Goal: Task Accomplishment & Management: Manage account settings

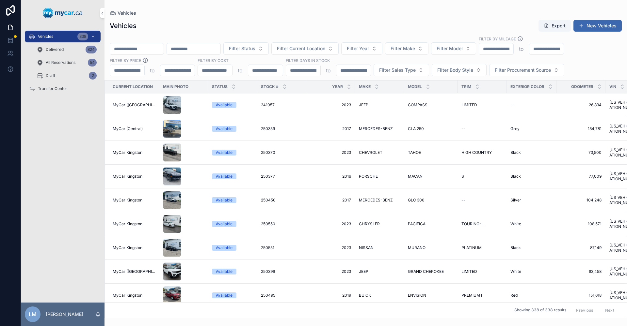
click at [52, 88] on span "Transfer Center" at bounding box center [52, 88] width 29 height 5
click at [151, 49] on input "scrollable content" at bounding box center [137, 48] width 54 height 9
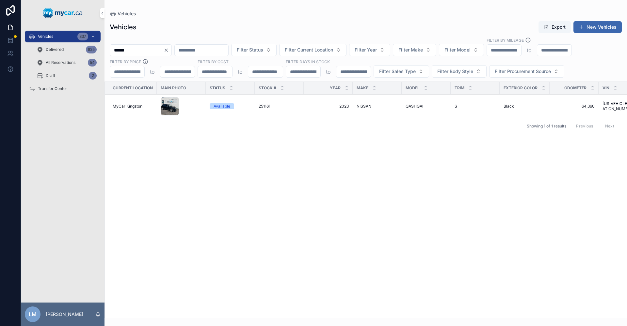
type input "******"
click at [411, 106] on span "QASHQAI" at bounding box center [414, 106] width 18 height 5
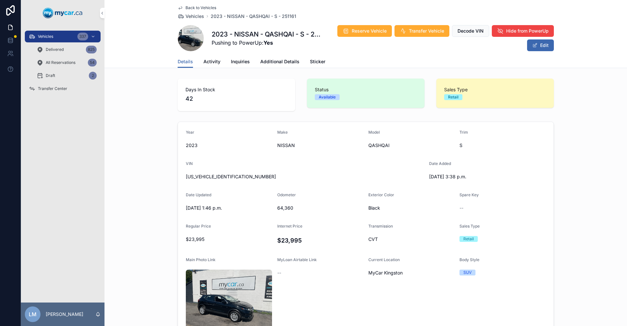
click at [291, 210] on span "64,360" at bounding box center [320, 208] width 86 height 7
copy span "64,360"
click at [224, 173] on div "JN1BJ1AW2PW114879" at bounding box center [305, 177] width 238 height 10
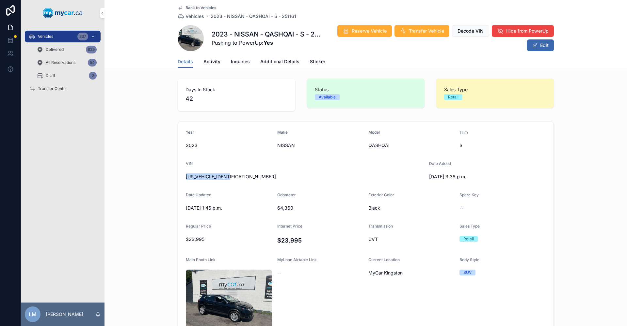
click at [224, 173] on div "JN1BJ1AW2PW114879" at bounding box center [305, 177] width 238 height 10
copy span "JN1BJ1AW2PW114879"
click at [212, 9] on span "Back to Vehicles" at bounding box center [200, 7] width 31 height 5
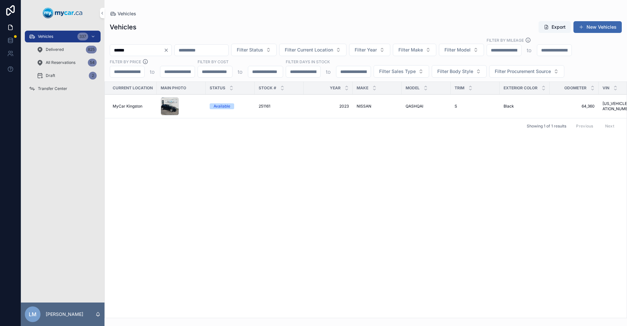
click at [138, 48] on input "******" at bounding box center [137, 50] width 54 height 9
type input "*"
click at [119, 50] on input "*****" at bounding box center [137, 50] width 54 height 9
click at [135, 48] on input "******" at bounding box center [137, 50] width 54 height 9
type input "******"
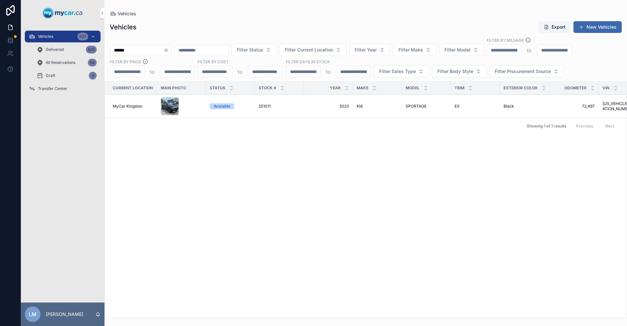
click at [266, 109] on td "251011 251011" at bounding box center [279, 107] width 49 height 24
click at [411, 106] on span "SPORTAGE" at bounding box center [415, 106] width 21 height 5
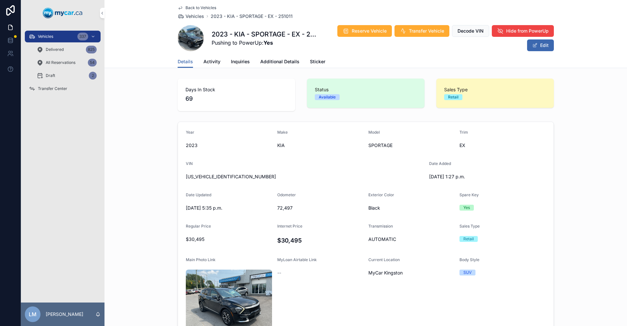
click at [282, 207] on span "72,497" at bounding box center [320, 208] width 86 height 7
copy span "72,497"
click at [287, 206] on span "72,497" at bounding box center [320, 208] width 86 height 7
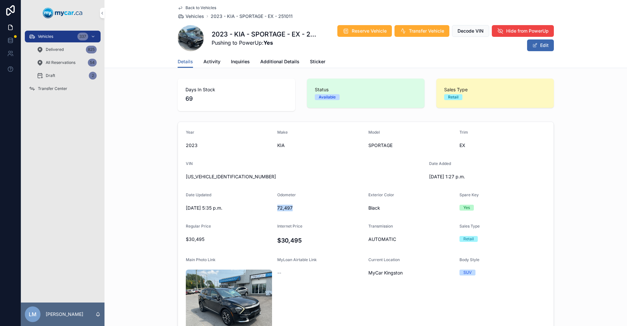
click at [287, 206] on span "72,497" at bounding box center [320, 208] width 86 height 7
copy span "72,497"
click at [211, 176] on span "KNDPVCAF7P7181975" at bounding box center [305, 177] width 238 height 7
copy span "KNDPVCAF7P7181975"
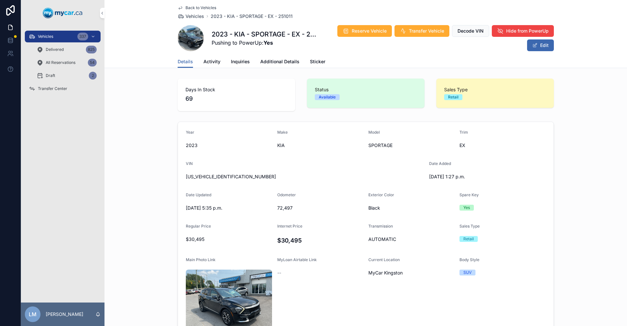
click at [181, 5] on div "Back to Vehicles Vehicles 2023 - KIA - SPORTAGE - EX - 251011 2023 - KIA - SPOR…" at bounding box center [366, 27] width 376 height 55
click at [185, 7] on span "Back to Vehicles" at bounding box center [200, 7] width 31 height 5
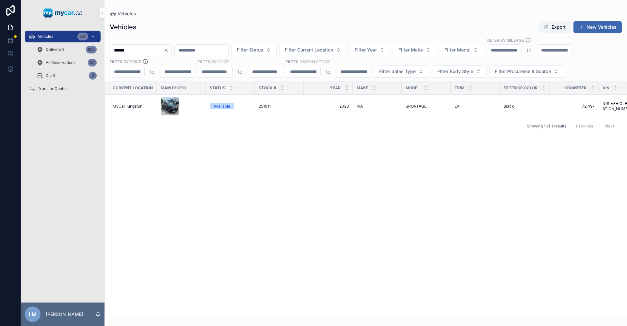
click at [167, 50] on icon "Clear" at bounding box center [166, 50] width 3 height 3
click at [159, 50] on input "scrollable content" at bounding box center [137, 50] width 54 height 9
type input "******"
click at [416, 108] on span "PROMASTER" at bounding box center [417, 106] width 24 height 5
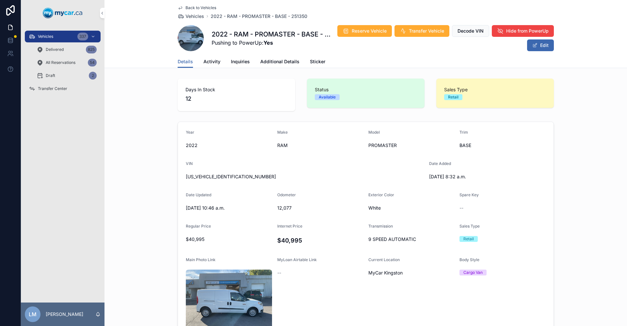
click at [196, 9] on span "Back to Vehicles" at bounding box center [200, 7] width 31 height 5
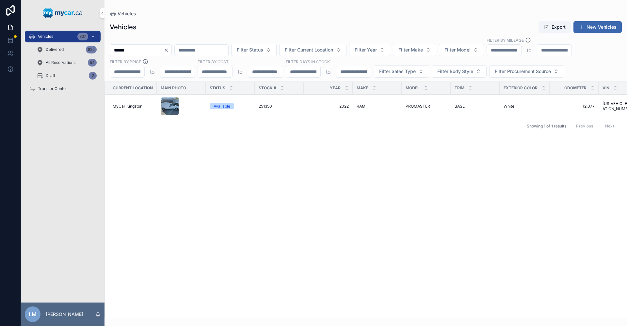
click at [140, 50] on input "******" at bounding box center [137, 50] width 54 height 9
click at [171, 51] on button "Clear" at bounding box center [168, 50] width 8 height 5
click at [153, 52] on input "scrollable content" at bounding box center [137, 50] width 54 height 9
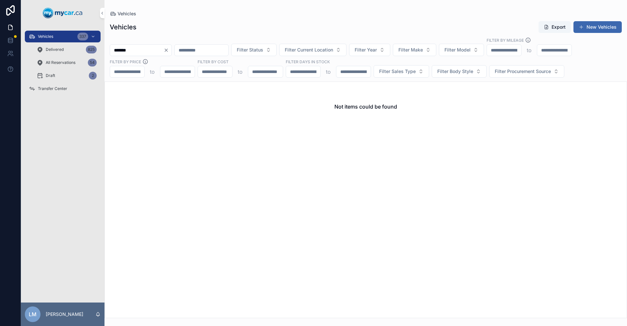
click at [125, 50] on input "*******" at bounding box center [137, 50] width 54 height 9
click at [134, 50] on input "*******" at bounding box center [137, 50] width 54 height 9
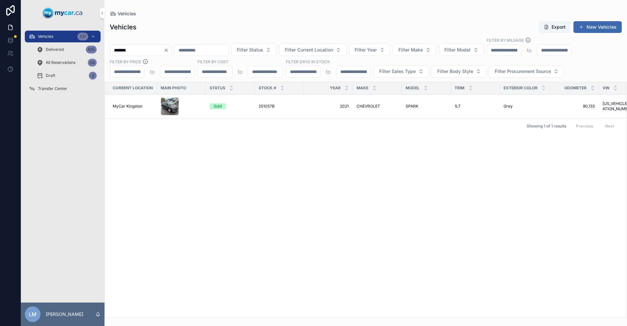
type input "*******"
click at [374, 108] on span "CHEVROLET" at bounding box center [367, 106] width 23 height 5
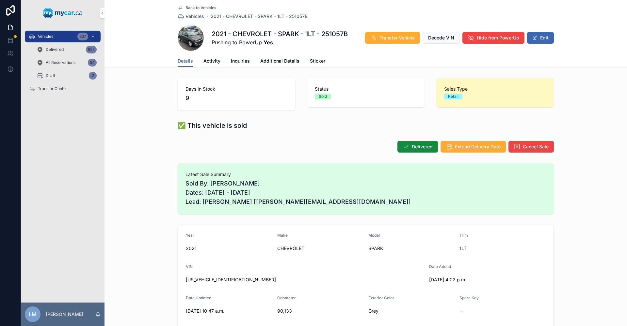
click at [379, 37] on span "Transfer Vehicle" at bounding box center [396, 38] width 35 height 7
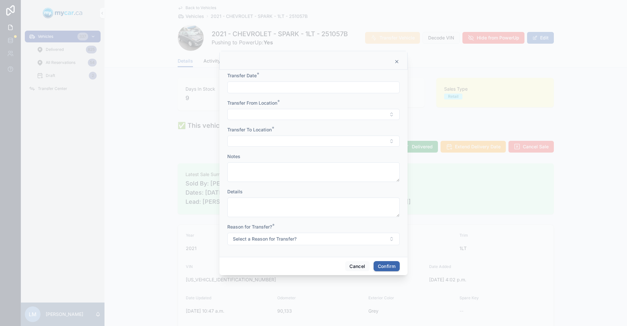
click at [322, 92] on div at bounding box center [313, 88] width 172 height 12
click at [323, 88] on input "text" at bounding box center [313, 87] width 172 height 9
click at [316, 107] on button "Today" at bounding box center [314, 104] width 26 height 12
type input "**********"
click at [431, 119] on div at bounding box center [313, 163] width 627 height 326
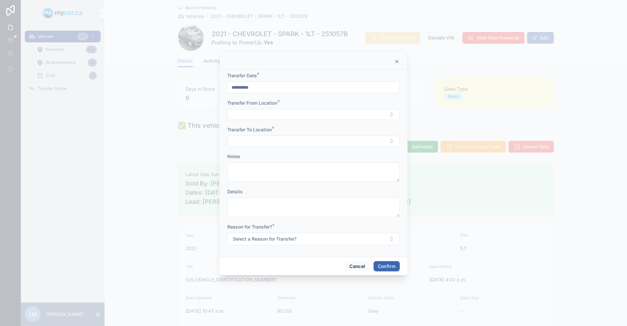
click at [390, 116] on button "Select Button" at bounding box center [313, 114] width 172 height 11
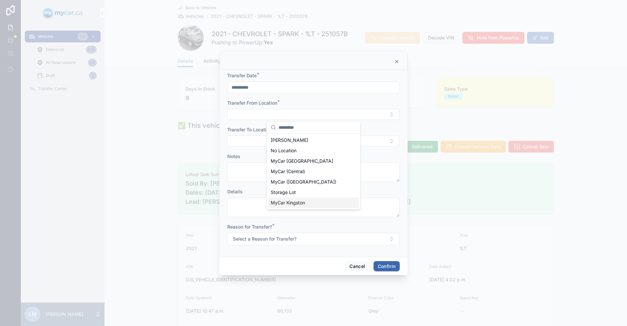
click at [312, 199] on div "MyCar Kingston" at bounding box center [313, 203] width 91 height 10
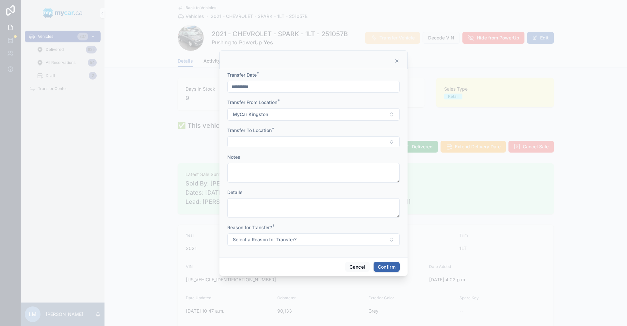
click at [391, 145] on button "Select Button" at bounding box center [313, 141] width 172 height 11
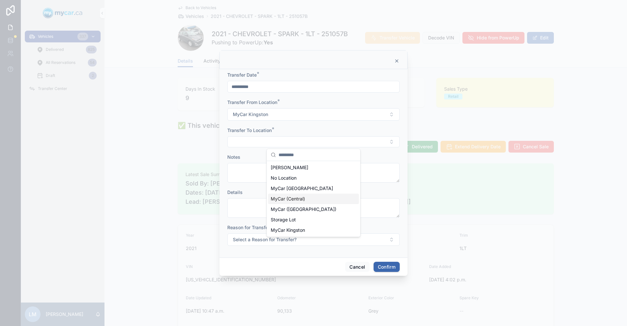
click at [316, 199] on div "MyCar (Central)" at bounding box center [313, 199] width 91 height 10
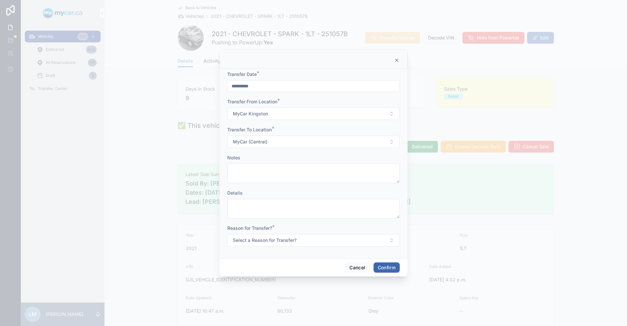
click at [393, 242] on button "Select a Reason for Transfer?" at bounding box center [313, 240] width 172 height 12
click at [278, 283] on div "Sold" at bounding box center [278, 286] width 8 height 6
click at [390, 265] on button "Confirm" at bounding box center [386, 268] width 26 height 10
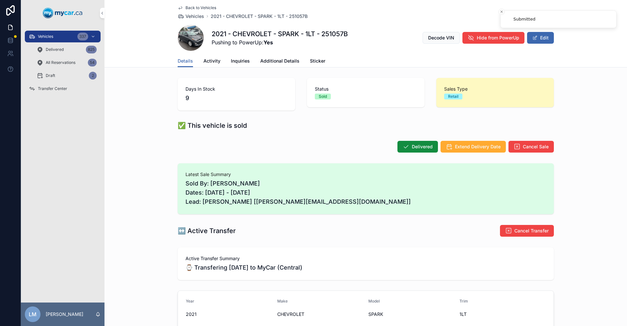
click at [190, 5] on span "Back to Vehicles" at bounding box center [200, 7] width 31 height 5
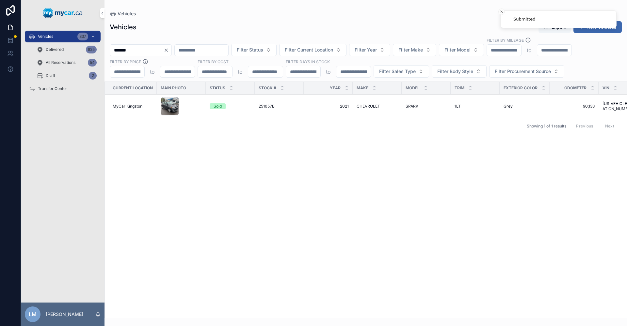
click at [148, 52] on input "*******" at bounding box center [137, 50] width 54 height 9
type input "*"
type input "******"
click at [353, 108] on td "NISSAN NISSAN" at bounding box center [376, 107] width 49 height 24
click at [128, 108] on span "MyCar Kingston" at bounding box center [128, 106] width 30 height 5
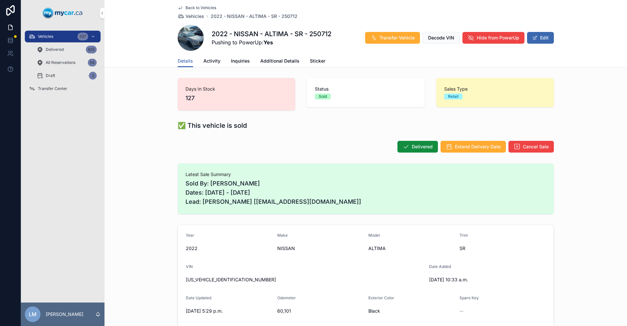
click at [391, 38] on span "Transfer Vehicle" at bounding box center [396, 38] width 35 height 7
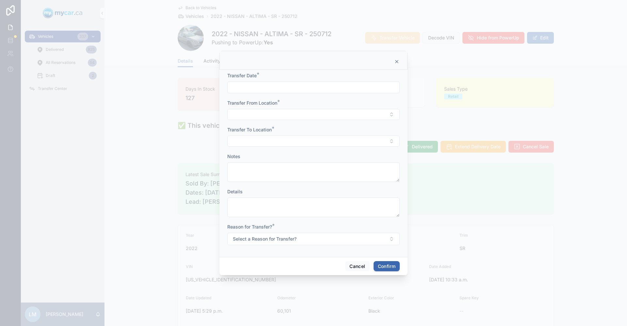
click at [256, 89] on input "text" at bounding box center [313, 87] width 172 height 9
click at [318, 105] on button "Today" at bounding box center [314, 104] width 26 height 12
type input "**********"
click at [435, 122] on div at bounding box center [313, 163] width 627 height 326
click at [390, 115] on button "Select Button" at bounding box center [313, 114] width 172 height 11
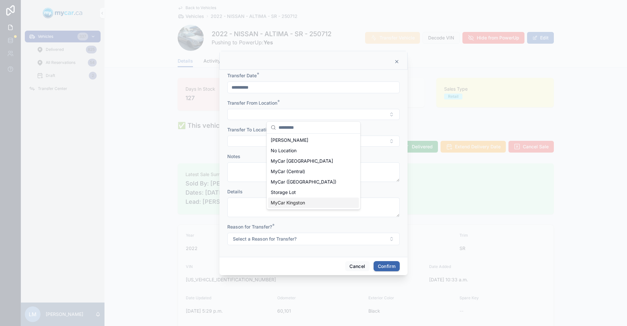
drag, startPoint x: 308, startPoint y: 203, endPoint x: 314, endPoint y: 193, distance: 12.0
click at [308, 203] on div "MyCar Kingston" at bounding box center [313, 203] width 91 height 10
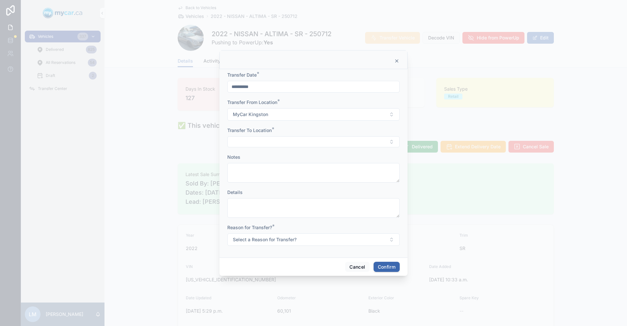
click at [391, 144] on button "Select Button" at bounding box center [313, 141] width 172 height 11
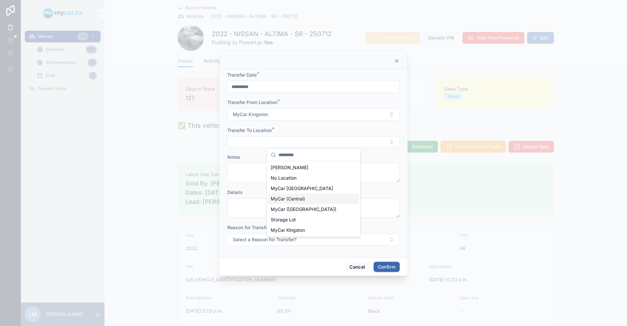
click at [313, 199] on div "MyCar (Central)" at bounding box center [313, 199] width 91 height 10
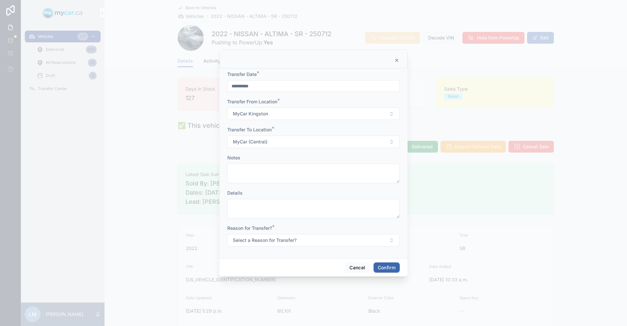
click at [390, 240] on button "Select a Reason for Transfer?" at bounding box center [313, 240] width 172 height 12
click at [293, 286] on div "Sold" at bounding box center [313, 286] width 91 height 10
click at [393, 266] on button "Confirm" at bounding box center [386, 268] width 26 height 10
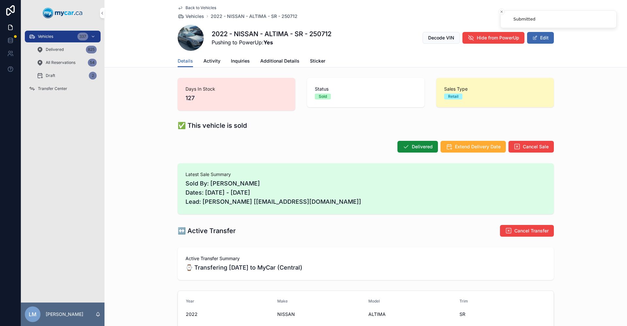
click at [48, 86] on span "Transfer Center" at bounding box center [52, 88] width 29 height 5
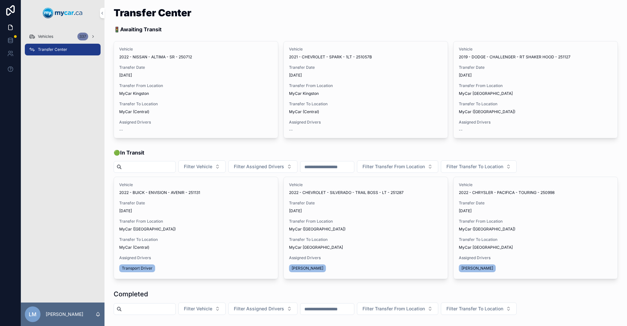
click at [0, 0] on span "Assign Driver" at bounding box center [0, 0] width 0 height 0
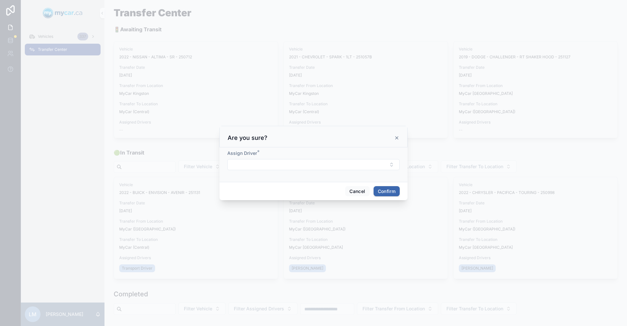
click at [393, 165] on button "Select Button" at bounding box center [313, 164] width 172 height 11
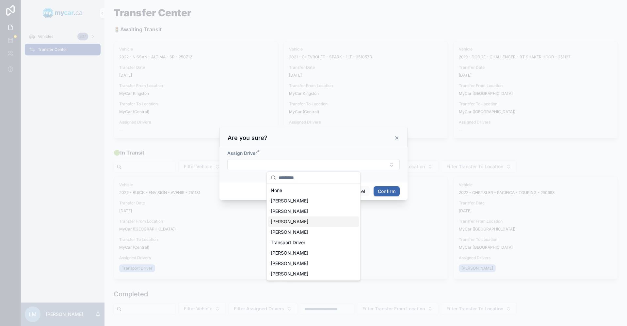
click at [299, 224] on span "Bob Trentadue" at bounding box center [290, 222] width 38 height 7
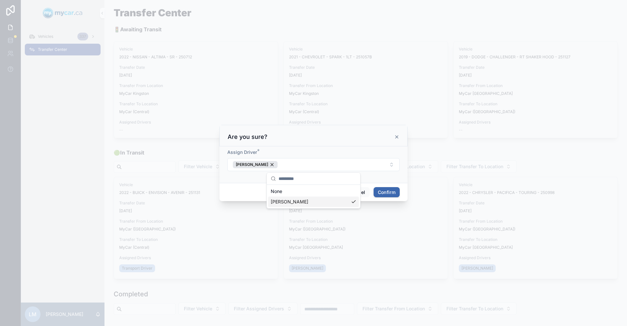
click at [386, 190] on button "Confirm" at bounding box center [386, 192] width 26 height 10
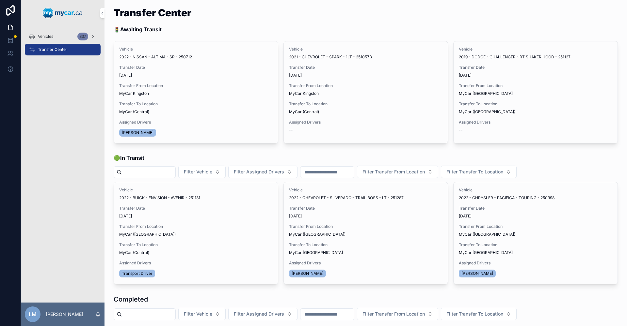
click at [0, 0] on span "Begin Trip" at bounding box center [0, 0] width 0 height 0
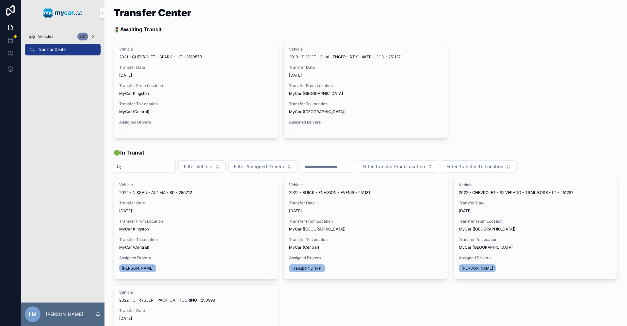
click at [0, 0] on span "Assign Driver" at bounding box center [0, 0] width 0 height 0
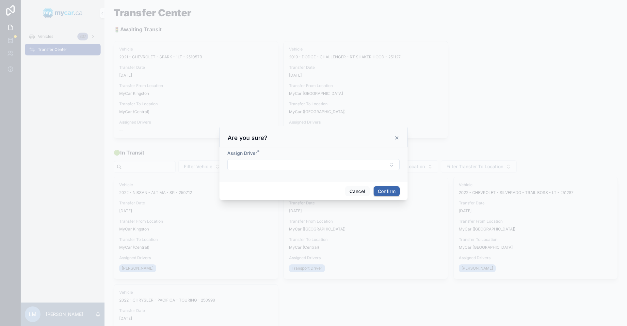
click at [392, 164] on button "Select Button" at bounding box center [313, 164] width 172 height 11
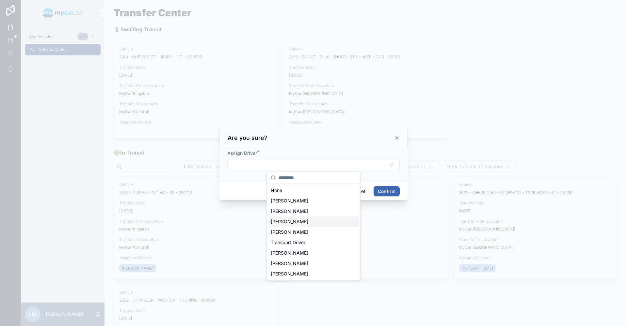
click at [318, 224] on div "Bob Trentadue" at bounding box center [313, 222] width 91 height 10
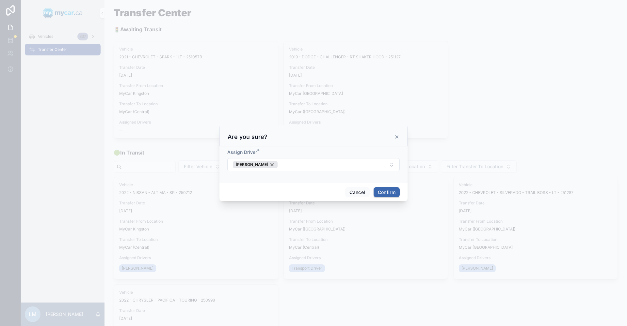
click at [388, 196] on button "Confirm" at bounding box center [386, 192] width 26 height 10
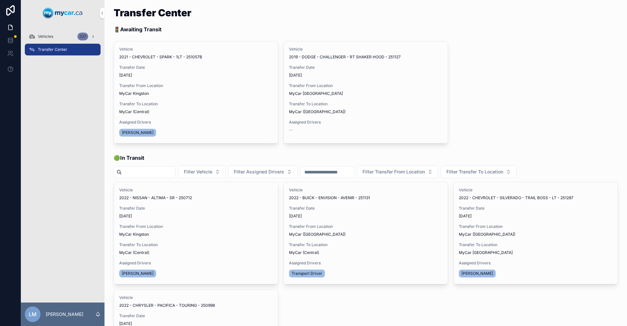
click at [0, 0] on span "Begin Trip" at bounding box center [0, 0] width 0 height 0
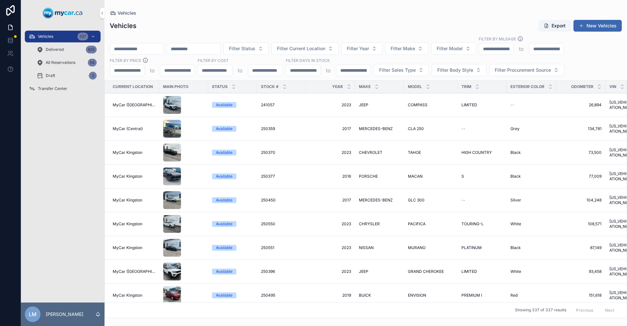
click at [156, 49] on input "scrollable content" at bounding box center [137, 48] width 54 height 9
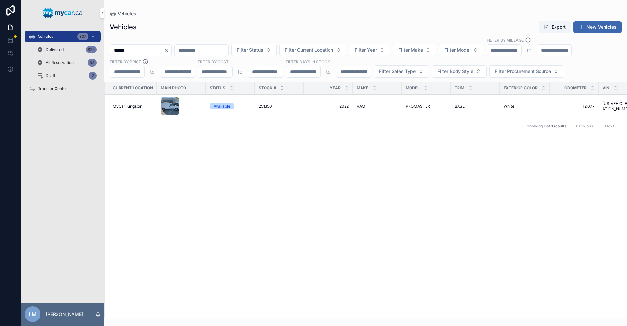
type input "******"
click at [272, 109] on span "251350" at bounding box center [264, 106] width 13 height 5
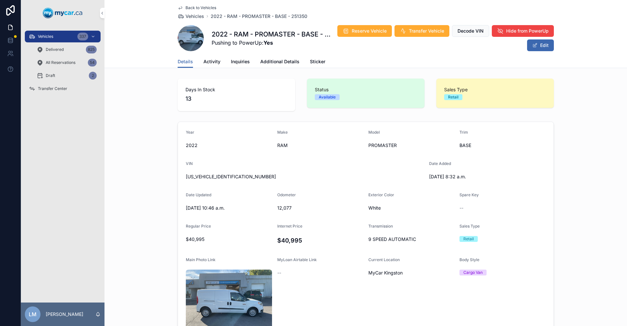
click at [225, 178] on span "ZFBHRFCB4N6Y00686" at bounding box center [305, 177] width 238 height 7
copy span "ZFBHRFCB4N6Y00686"
